Goal: Transaction & Acquisition: Purchase product/service

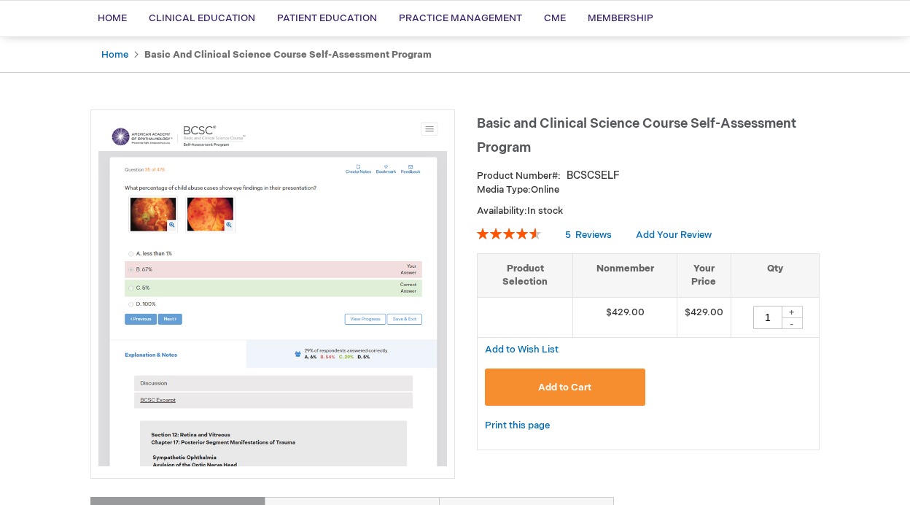
scroll to position [256, 0]
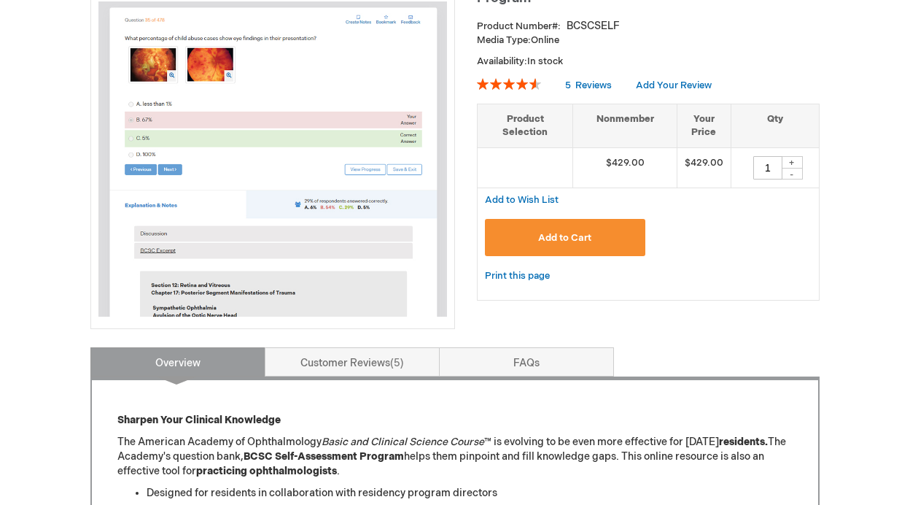
click at [625, 238] on button "Add to Cart" at bounding box center [565, 237] width 160 height 37
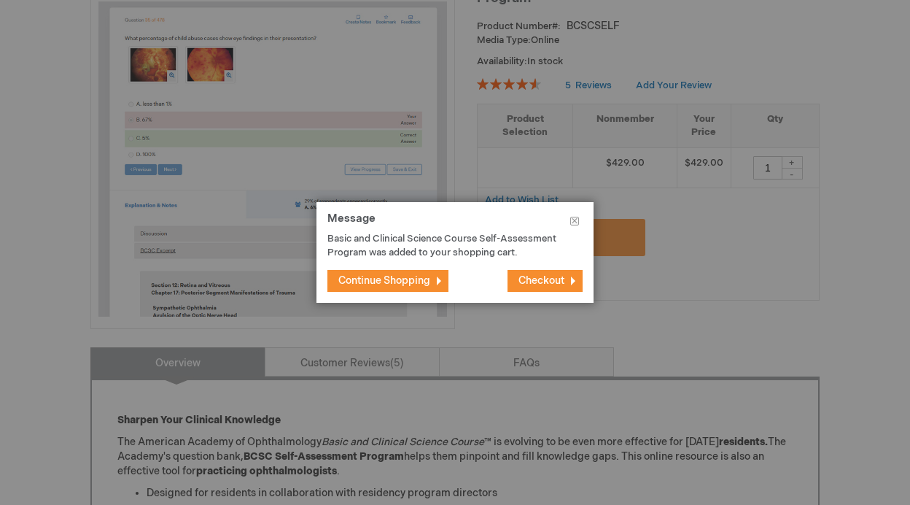
click at [550, 279] on span "Checkout" at bounding box center [541, 280] width 46 height 12
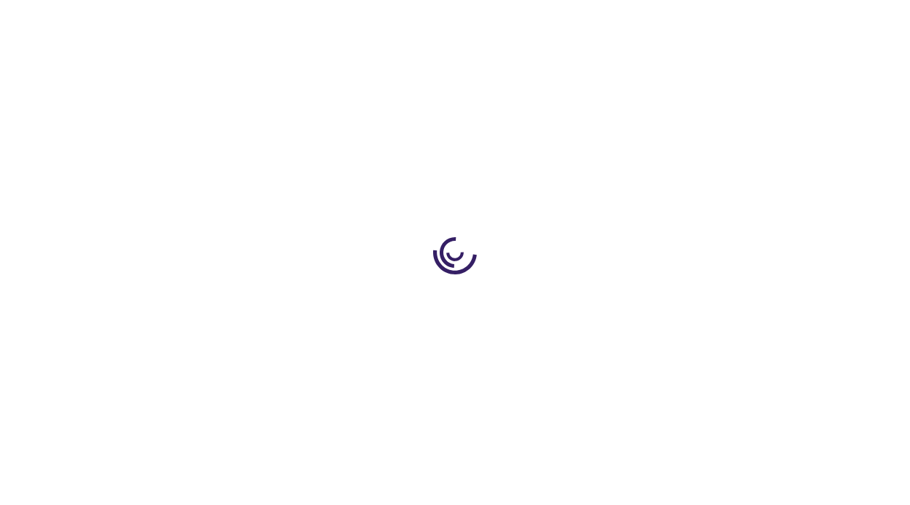
select select "US"
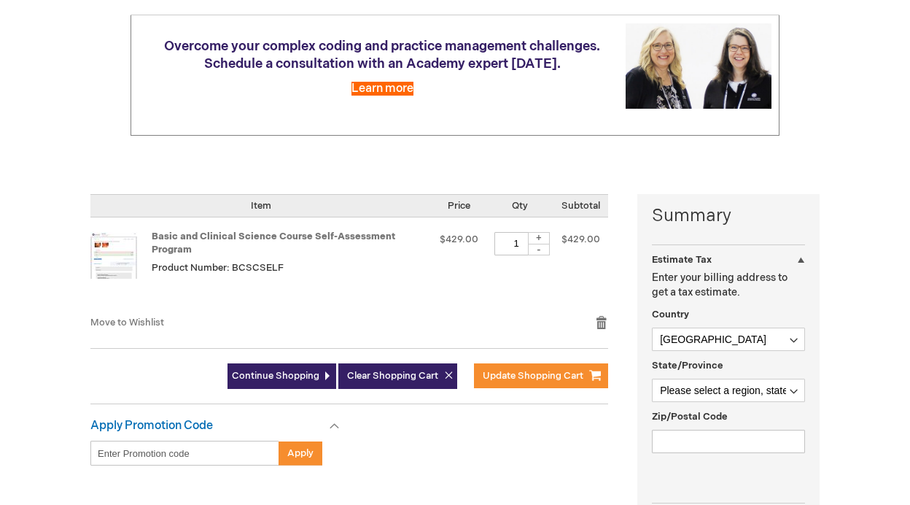
scroll to position [281, 0]
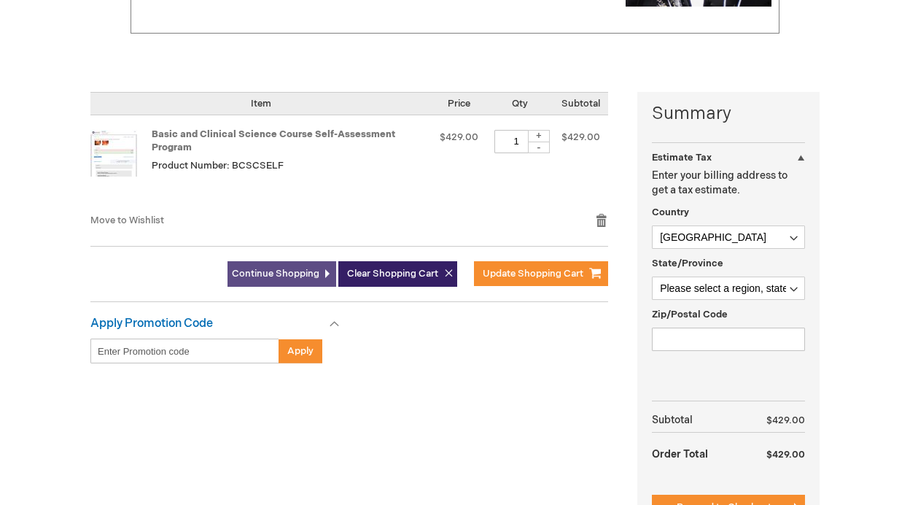
click at [273, 279] on link "Continue Shopping" at bounding box center [281, 274] width 109 height 26
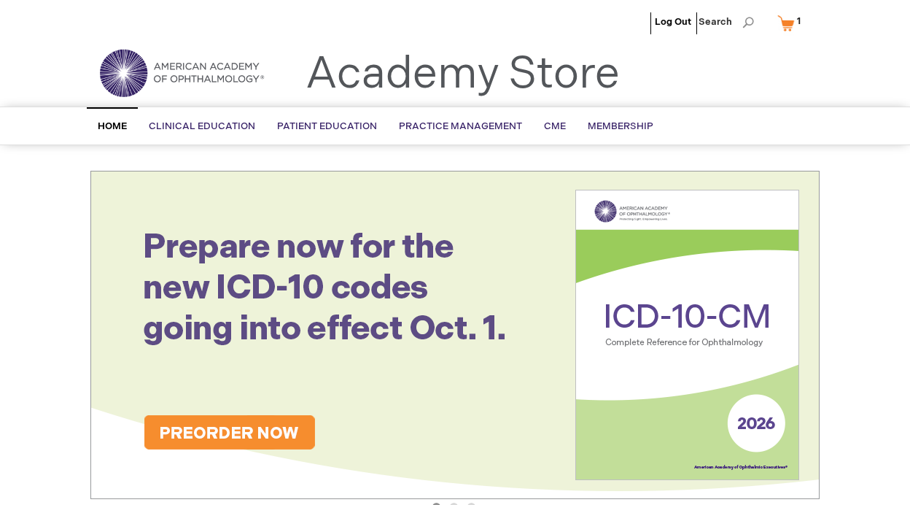
click at [790, 25] on link "My Cart 1 1 items" at bounding box center [792, 23] width 36 height 26
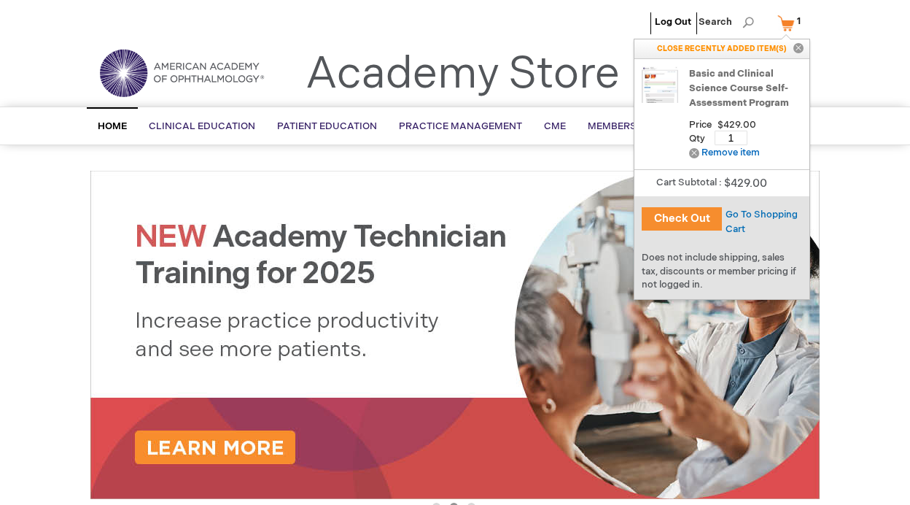
click at [740, 82] on link "Basic and Clinical Science Course Self-Assessment Program" at bounding box center [745, 88] width 113 height 44
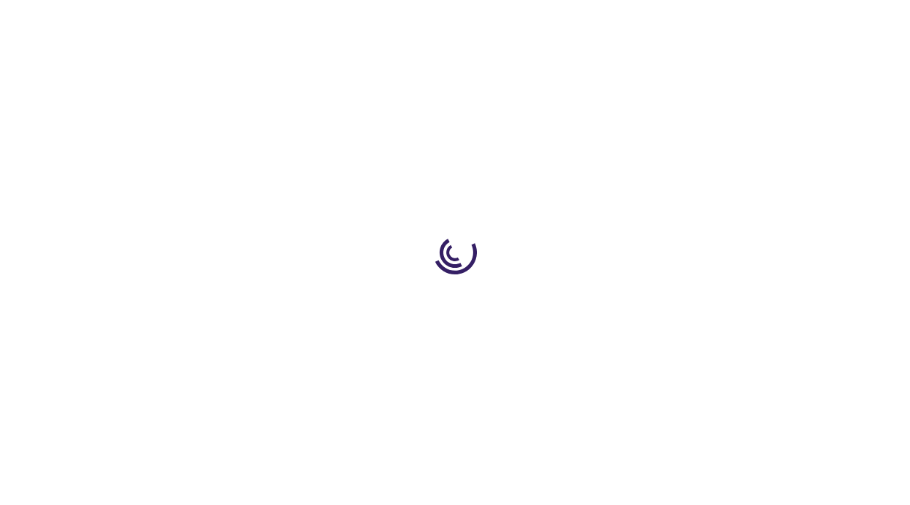
type input "1"
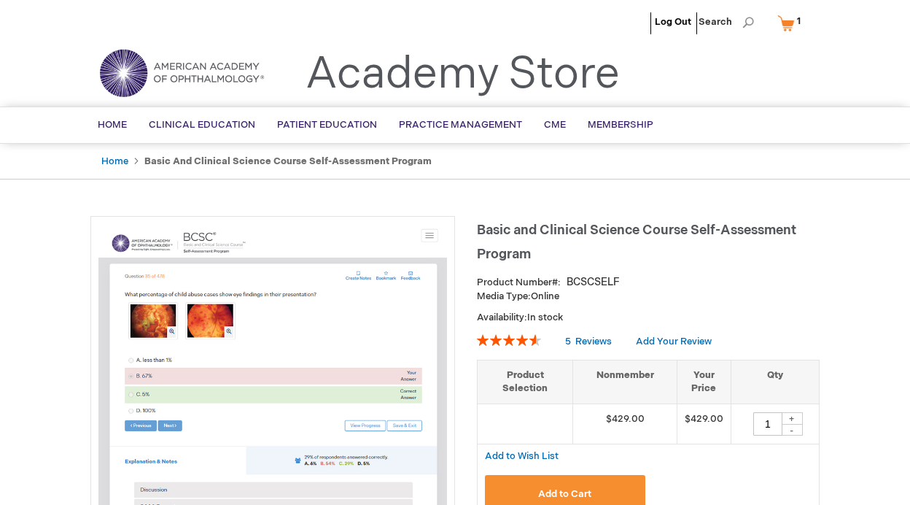
click at [784, 24] on link "My Cart 1 1 items" at bounding box center [792, 23] width 36 height 26
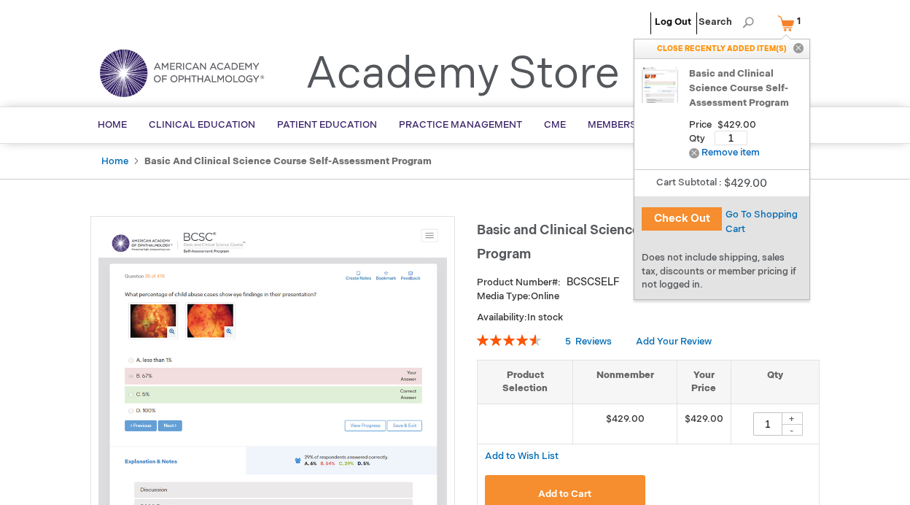
click at [710, 220] on button "Check Out" at bounding box center [682, 218] width 80 height 23
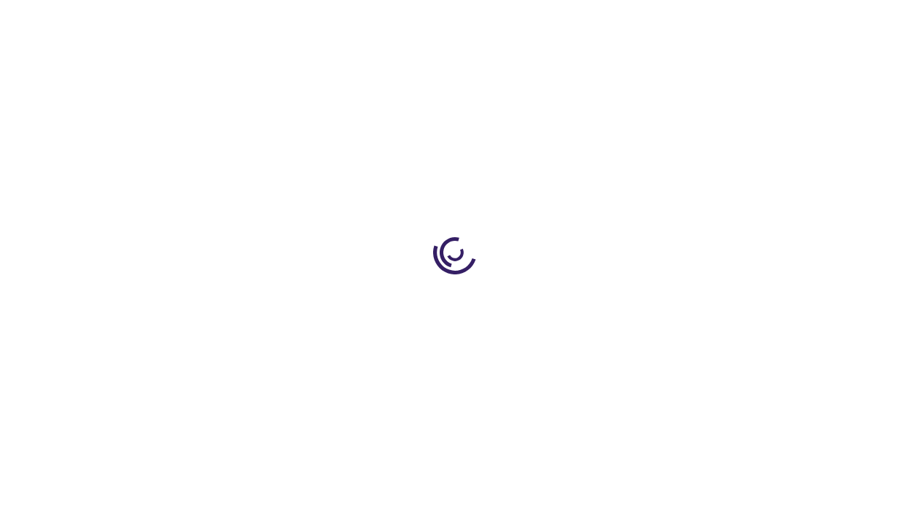
select select "US"
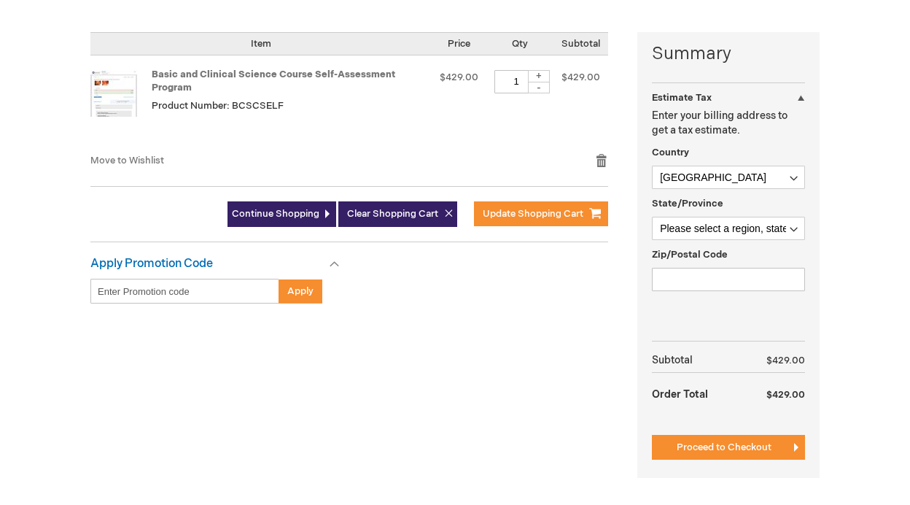
scroll to position [335, 0]
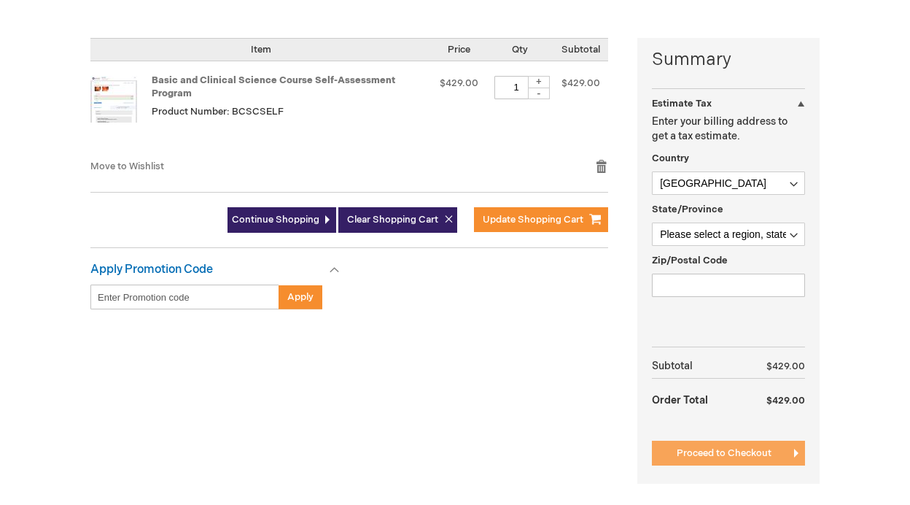
click at [735, 453] on span "Proceed to Checkout" at bounding box center [724, 453] width 95 height 12
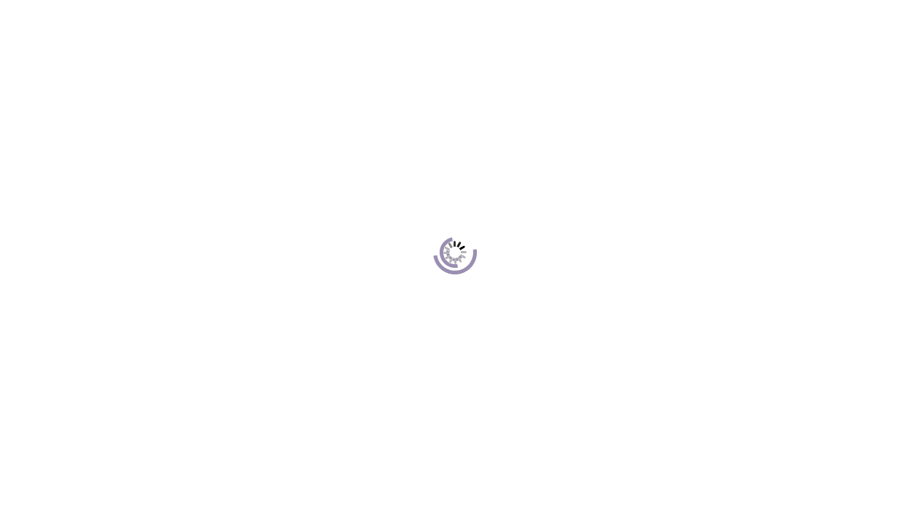
scroll to position [200, 0]
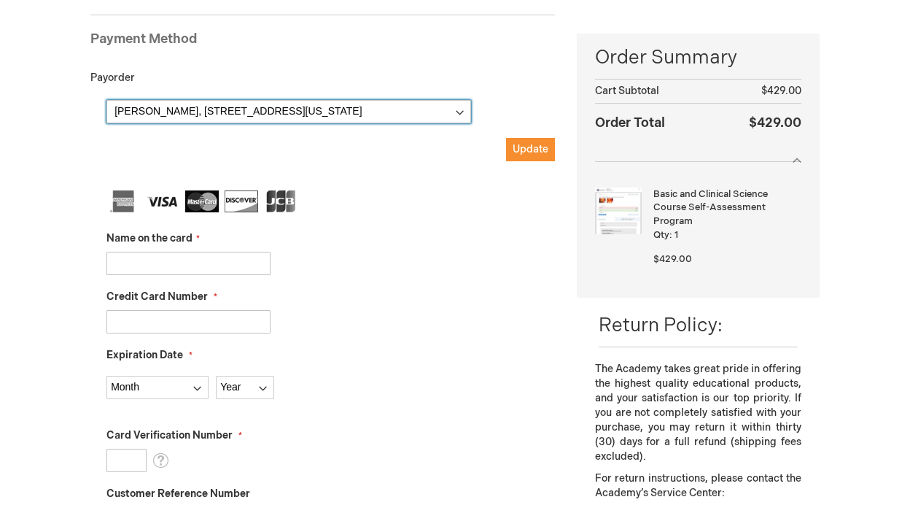
click at [207, 109] on select "Alekya Rajanala, 1621a 15th Ave , Seattle, Washington 98122, United States Alek…" at bounding box center [288, 111] width 365 height 23
select select
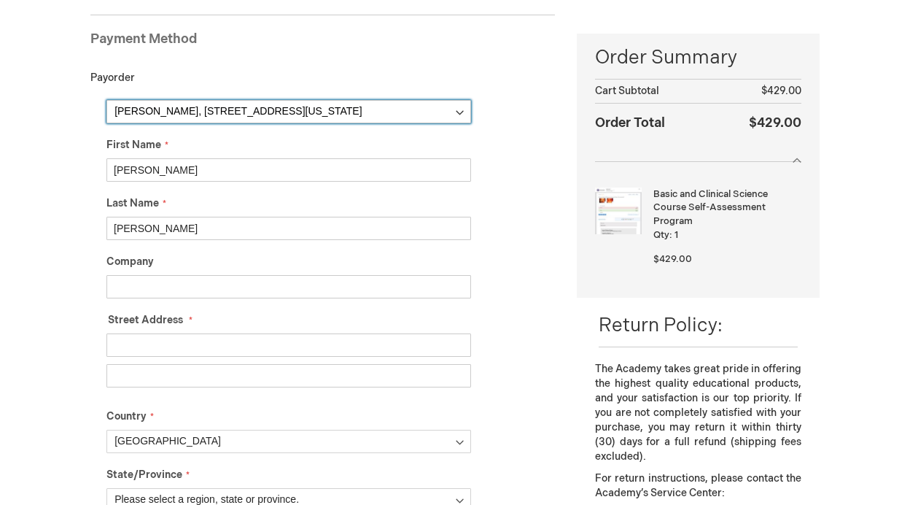
click at [190, 111] on select "Alekya Rajanala, 1621a 15th Ave , Seattle, Washington 98122, United States Alek…" at bounding box center [288, 111] width 365 height 23
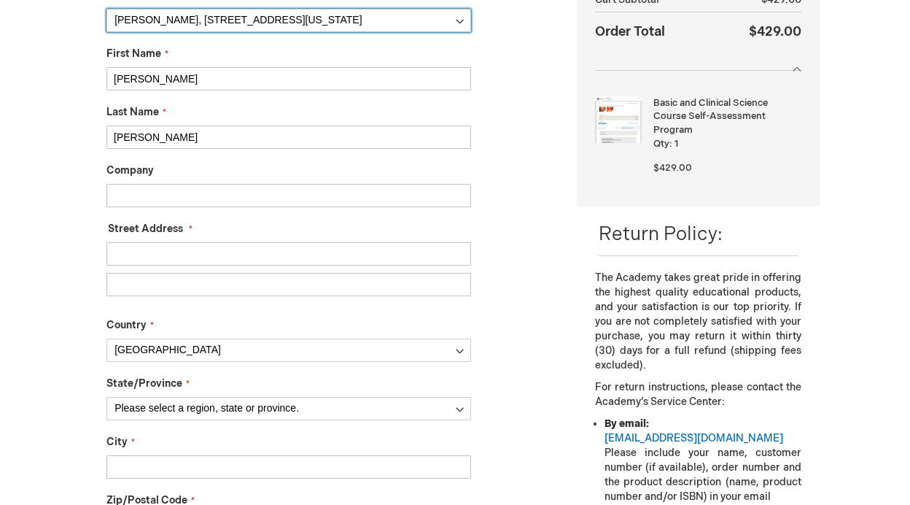
scroll to position [315, 0]
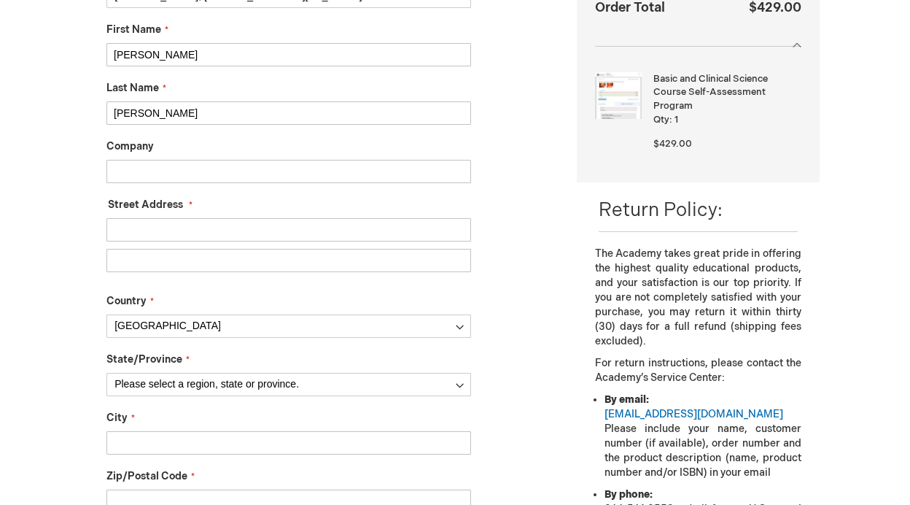
click at [138, 225] on input "Street Address: Line 1" at bounding box center [288, 229] width 365 height 23
type input "2315 Van Ness Ave"
type input "Unit 3"
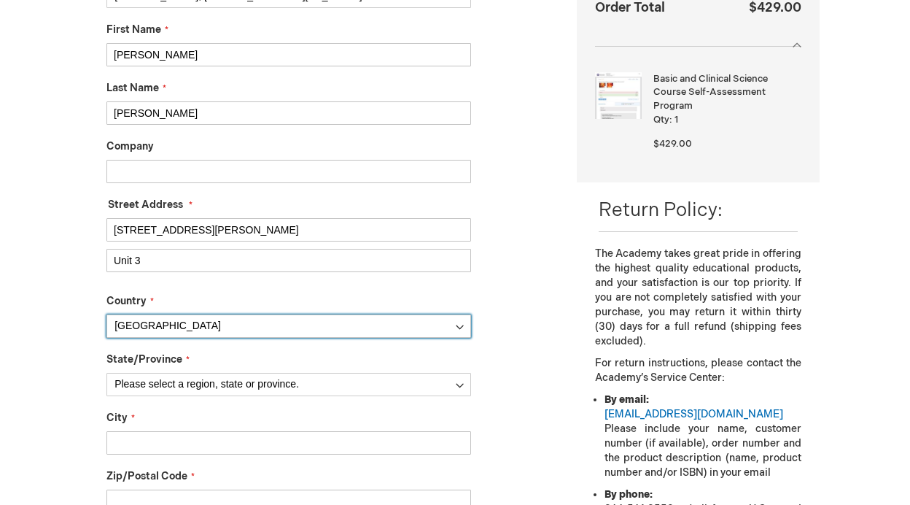
select select "12"
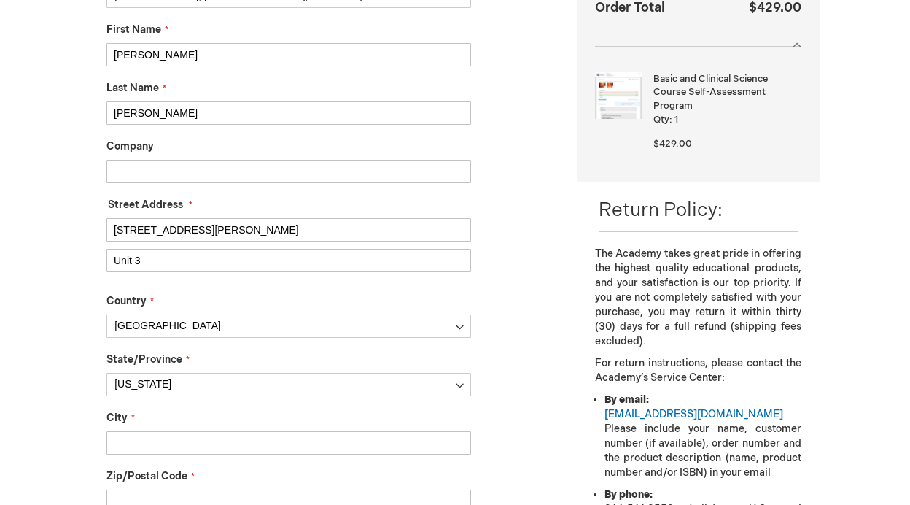
type input "SAN FRANCISCO"
type input "94109"
type input "5109968534"
type input "alekya.rajanala@gmail.com"
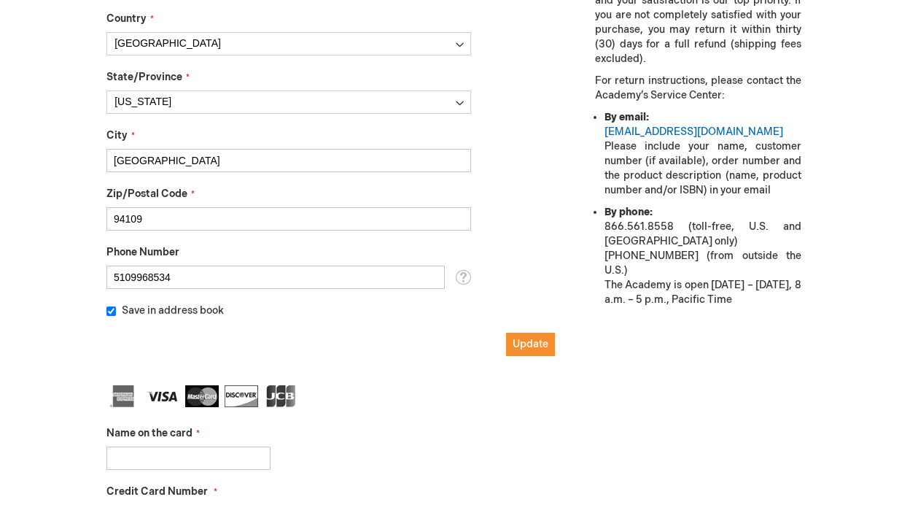
scroll to position [598, 0]
drag, startPoint x: 184, startPoint y: 277, endPoint x: 83, endPoint y: 276, distance: 100.6
click at [83, 276] on main "Checkout Log In Close Log In Email Address Password Log In Forgot Your Password?" at bounding box center [454, 338] width 751 height 1634
type input "]"
click at [69, 299] on div "Log Out Search My Cart 1 1 items CLOSE RECENTLY ADDED ITEM(S) Close Recently ad…" at bounding box center [455, 403] width 910 height 2003
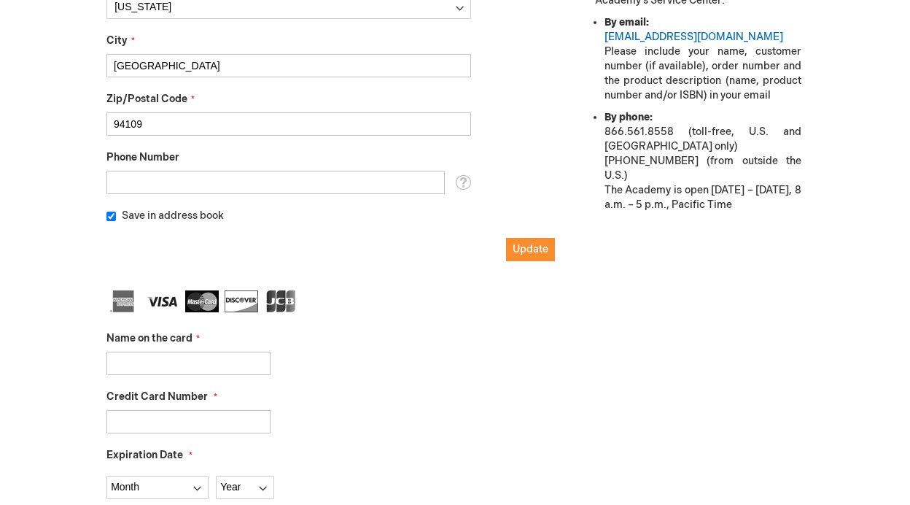
scroll to position [693, 0]
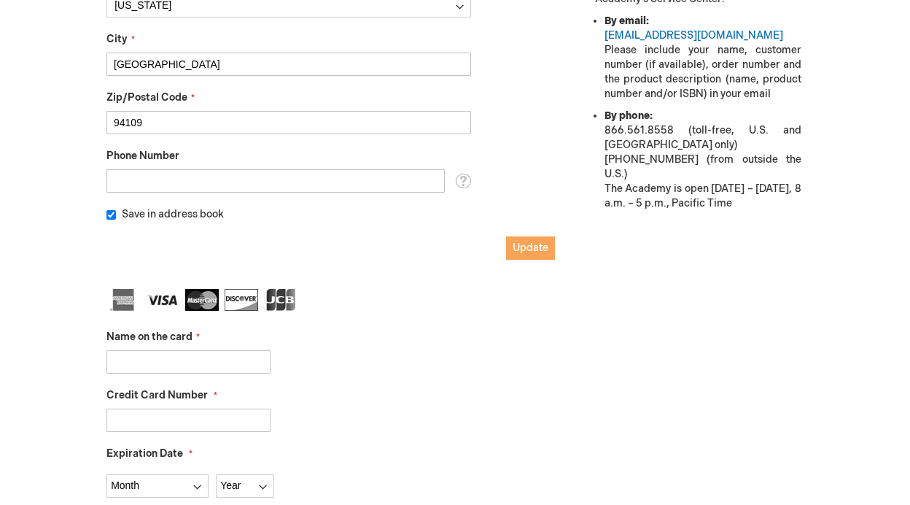
click at [520, 244] on span "Update" at bounding box center [531, 247] width 36 height 12
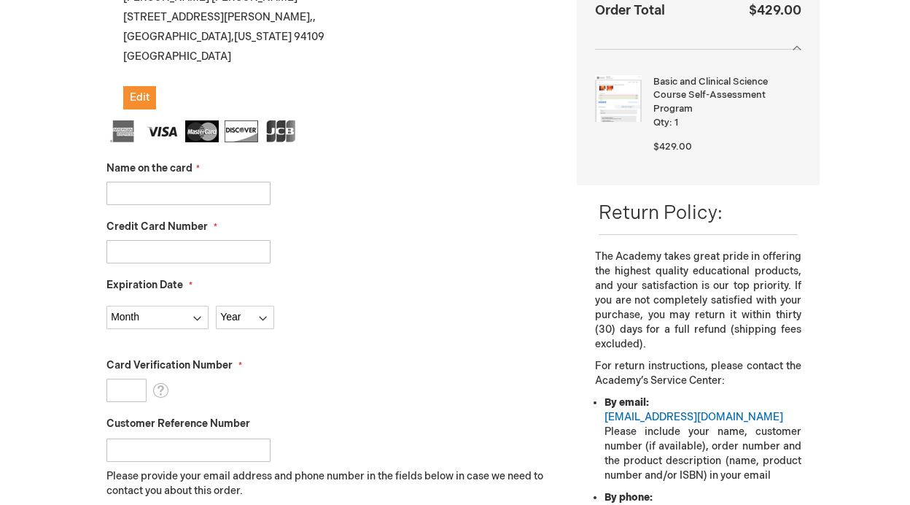
scroll to position [327, 0]
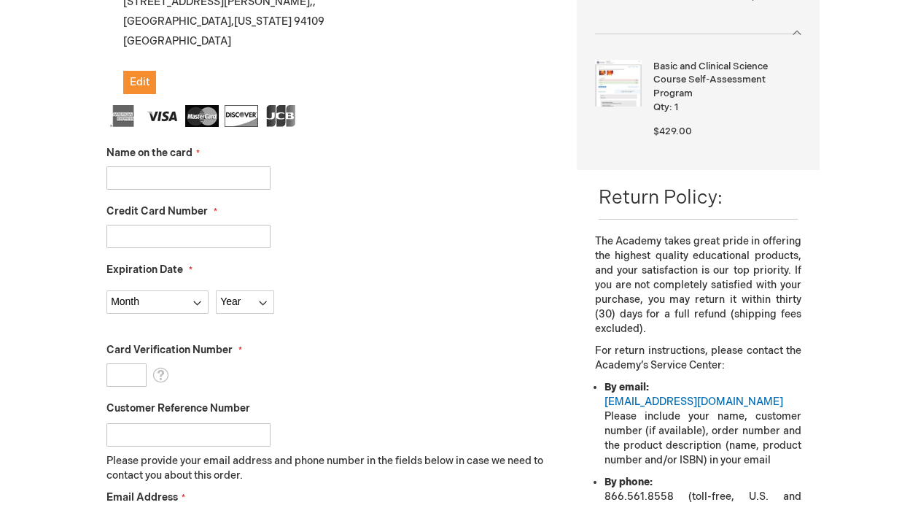
click at [223, 173] on input "Name on the card" at bounding box center [188, 177] width 164 height 23
type input "Alekya P Rajanala"
type input "4147202627639428"
select select "8"
select select "2028"
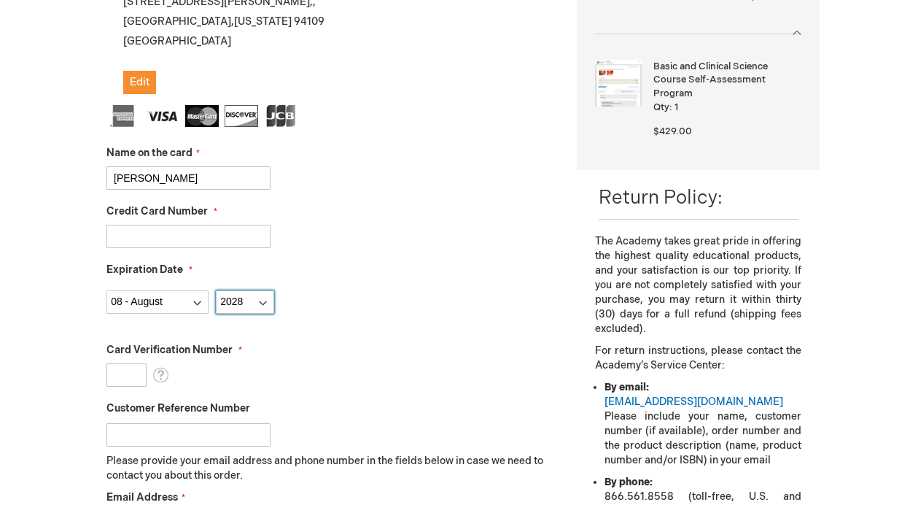
type input "785"
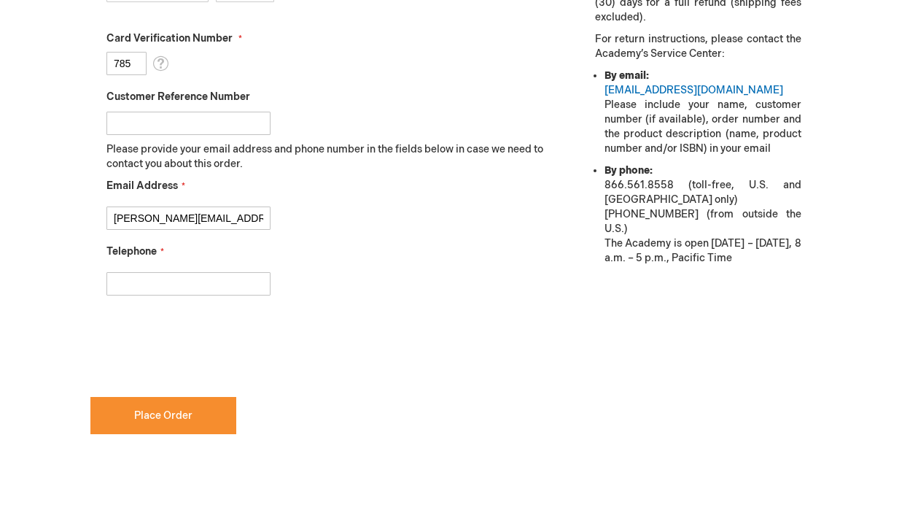
scroll to position [646, 0]
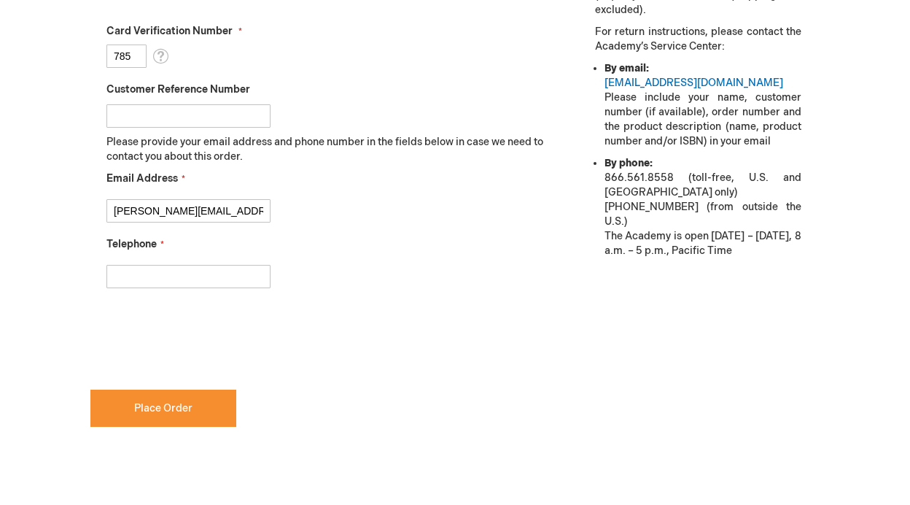
click at [238, 275] on input "Telephone" at bounding box center [188, 276] width 164 height 23
type input "5109968534"
click at [383, 257] on div "5109968534" at bounding box center [330, 272] width 448 height 31
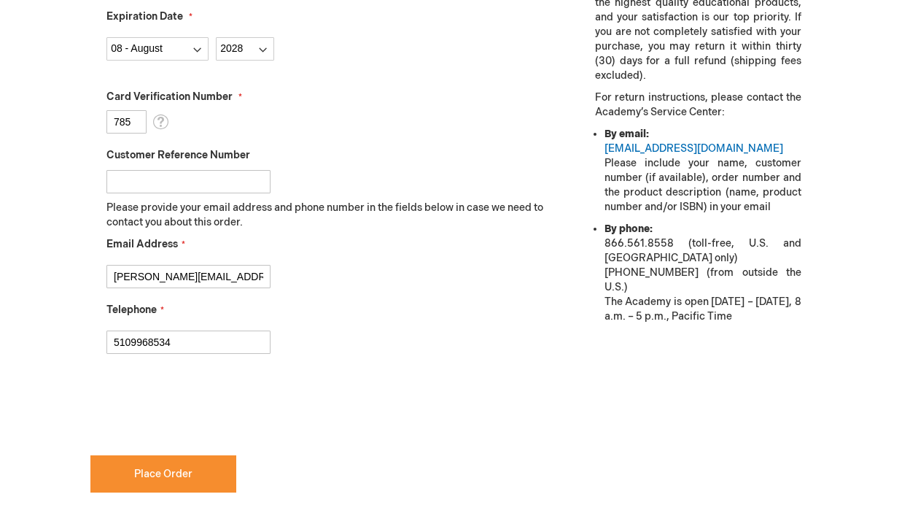
scroll to position [583, 0]
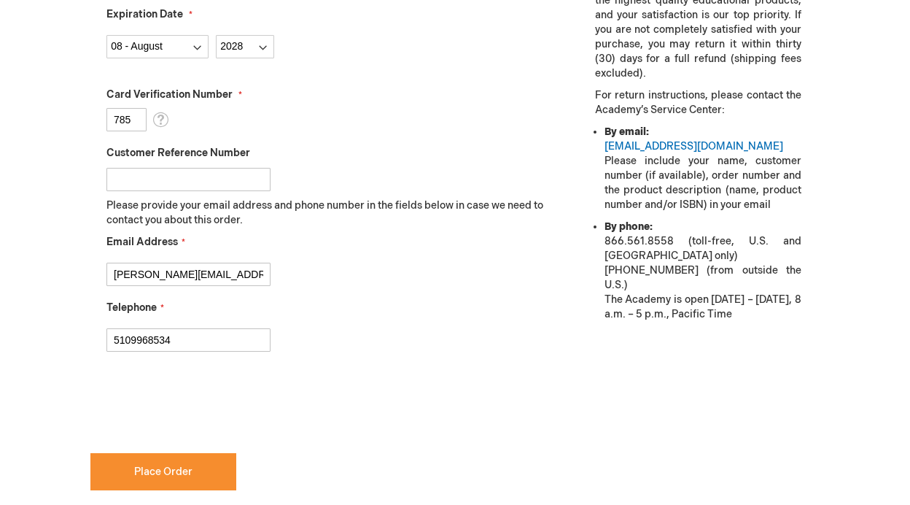
checkbox input "true"
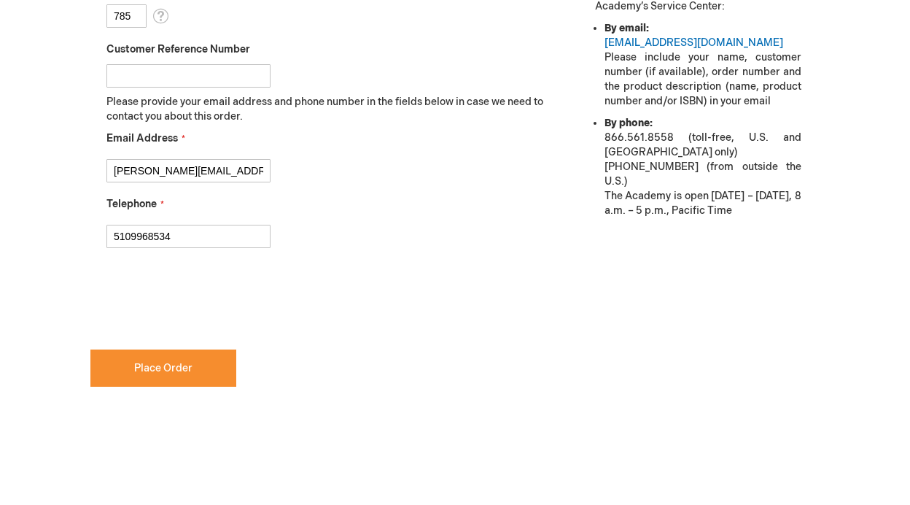
scroll to position [687, 0]
click at [157, 362] on span "Place Order" at bounding box center [163, 367] width 58 height 12
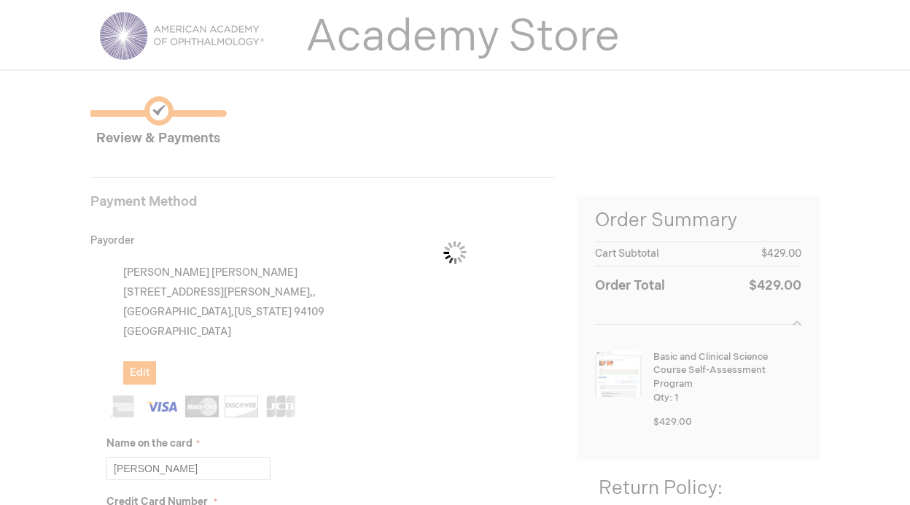
scroll to position [34, 0]
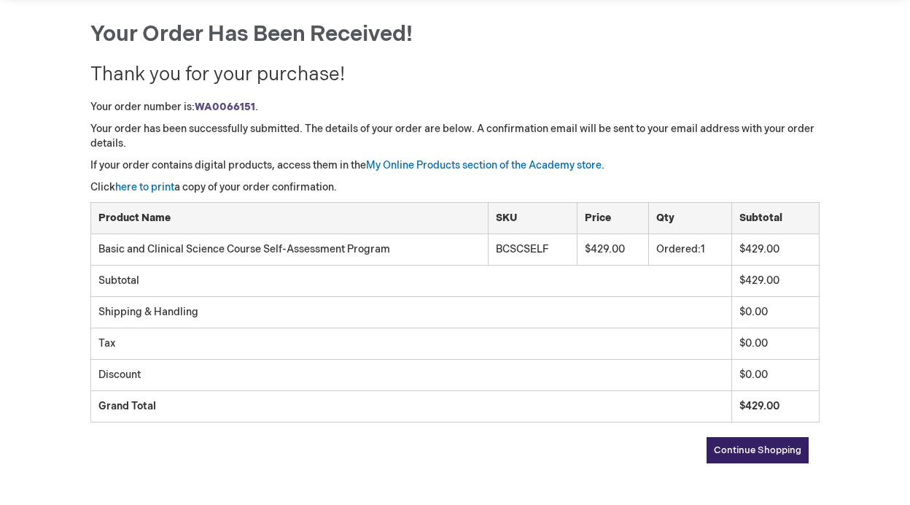
scroll to position [146, 0]
